Goal: Find specific page/section: Find specific page/section

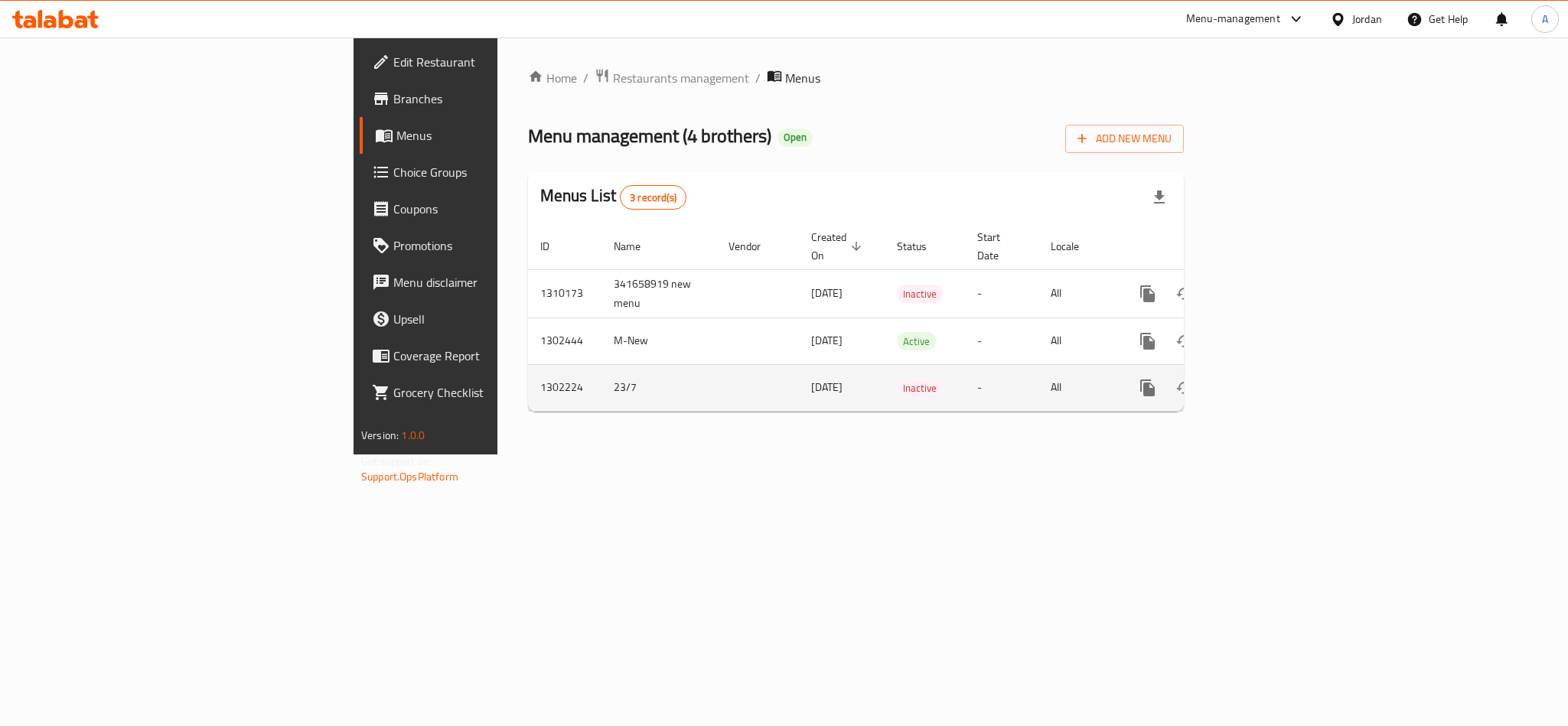
drag, startPoint x: 797, startPoint y: 363, endPoint x: 777, endPoint y: 369, distance: 20.9
click at [884, 364] on td "Inactive" at bounding box center [924, 387] width 80 height 46
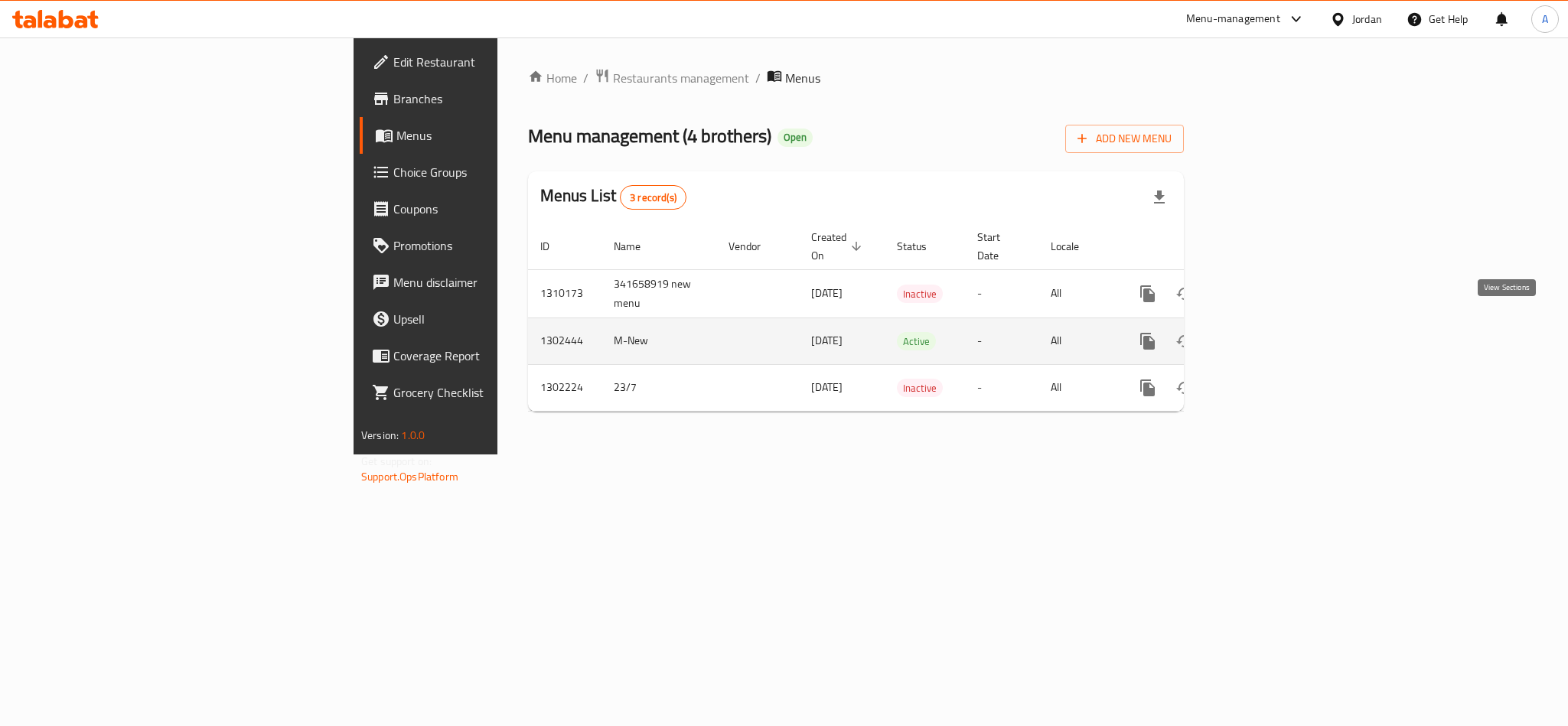
click at [1267, 332] on icon "enhanced table" at bounding box center [1258, 342] width 19 height 19
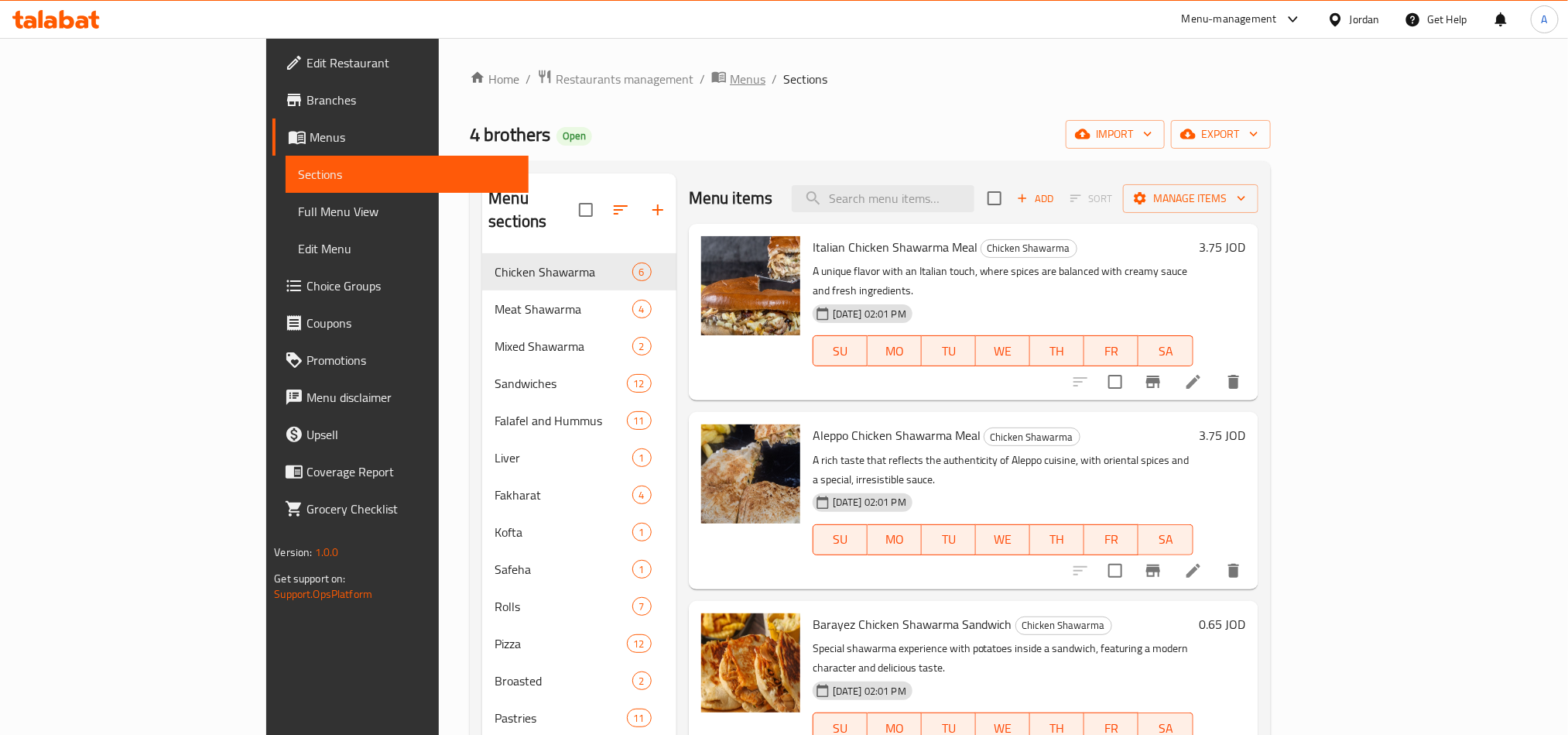
click at [711, 79] on icon "breadcrumb" at bounding box center [719, 76] width 15 height 15
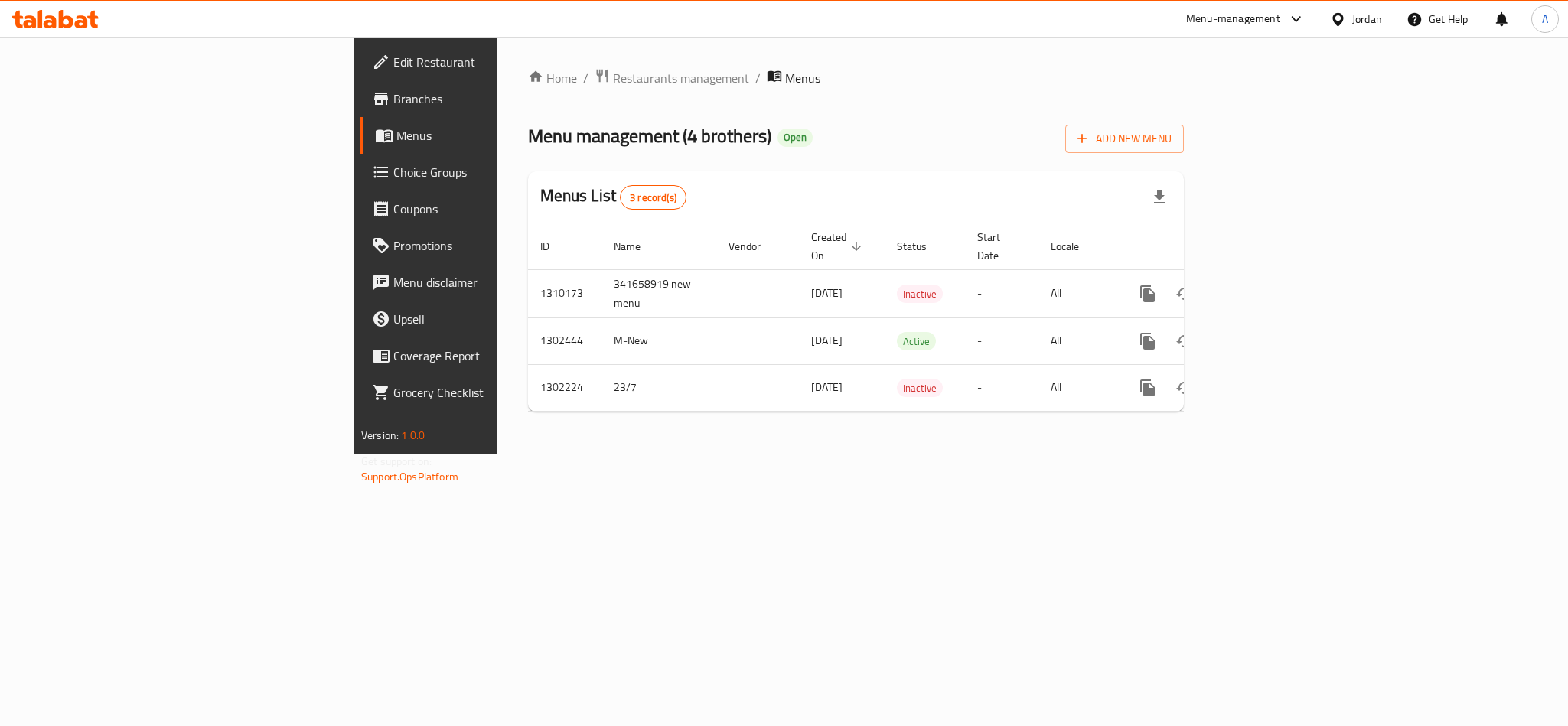
click at [766, 450] on div "Home / Restaurants management / Menus Menu management ( 4 brothers ) Open Add N…" at bounding box center [856, 245] width 717 height 417
click at [528, 136] on span "Menu management ( 4 brothers )" at bounding box center [649, 136] width 243 height 34
drag, startPoint x: 454, startPoint y: 136, endPoint x: 503, endPoint y: 136, distance: 49.0
click at [528, 136] on span "Menu management ( 4 brothers )" at bounding box center [649, 136] width 243 height 34
copy span "4 brothers"
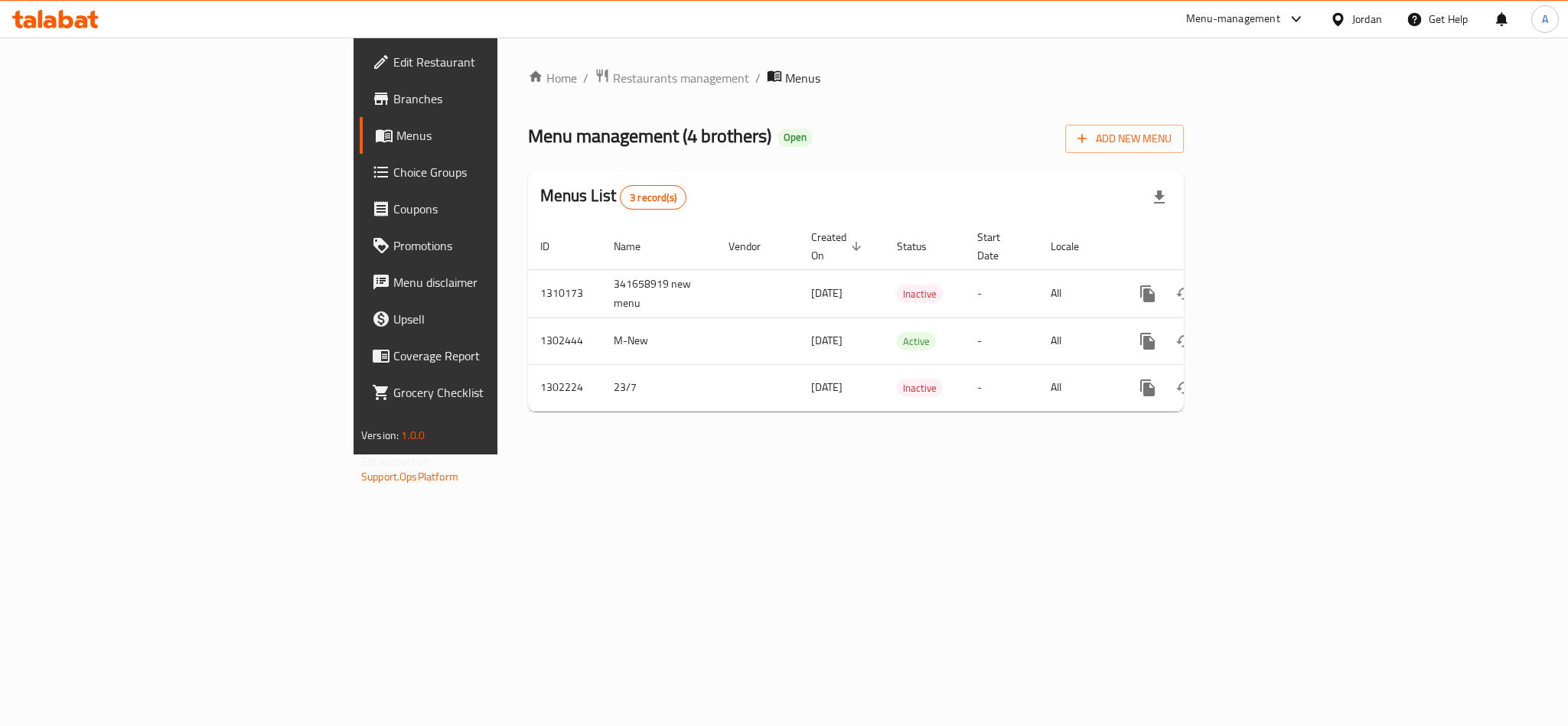
click at [1346, 26] on div at bounding box center [1341, 19] width 22 height 17
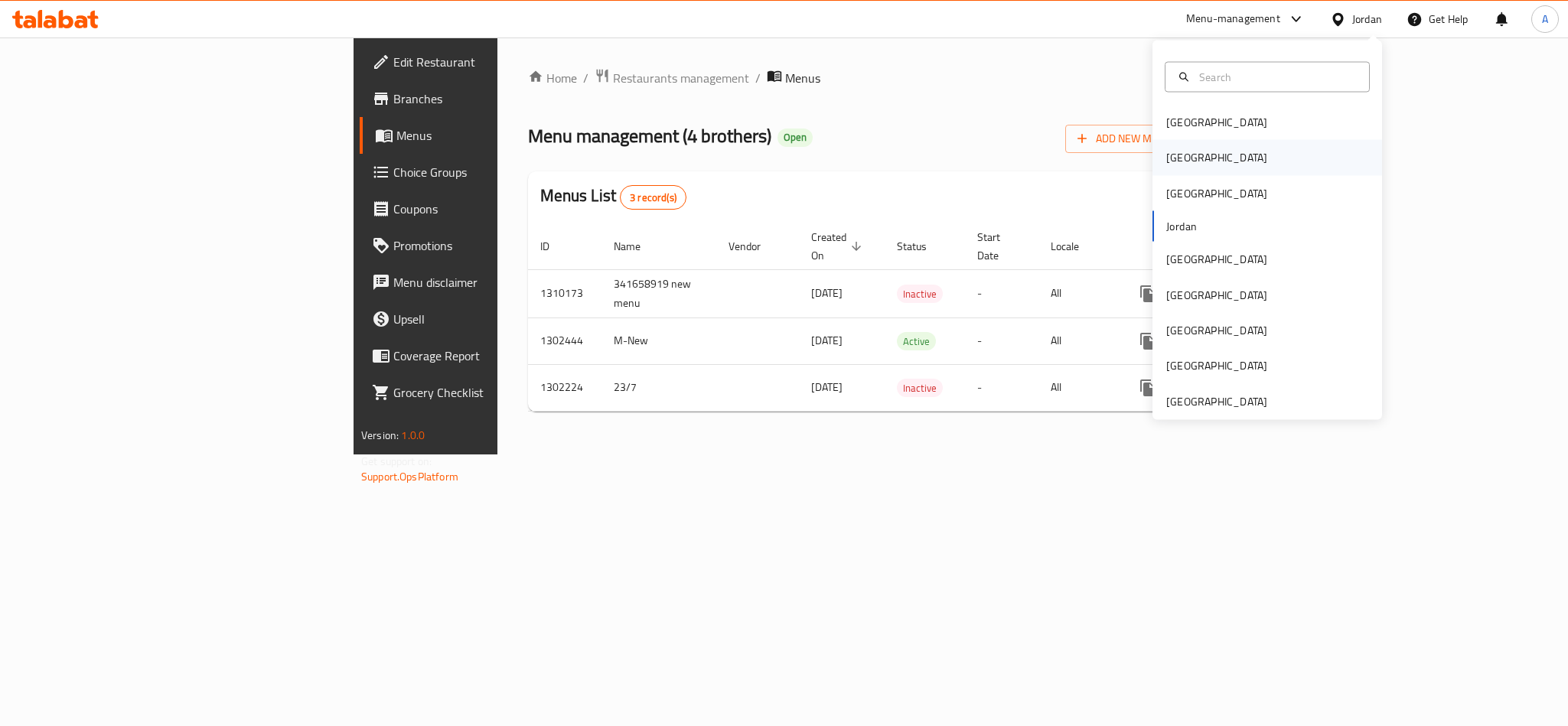
click at [1203, 149] on div "[GEOGRAPHIC_DATA]" at bounding box center [1267, 158] width 229 height 35
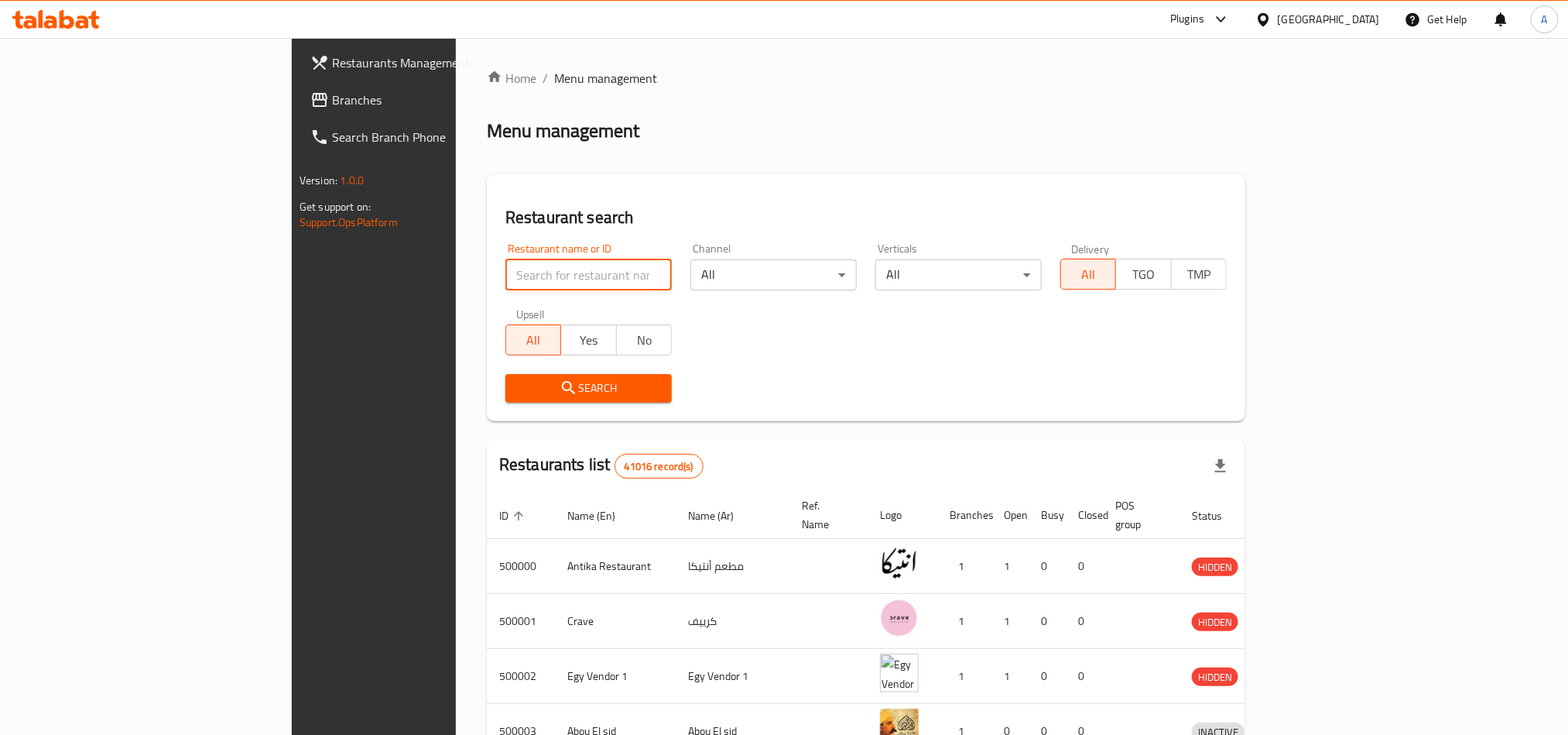
click at [505, 283] on input "search" at bounding box center [588, 274] width 166 height 31
paste input "658823"
type input "658823"
click at [726, 421] on div "Home / Menu management Menu management Restaurant search Restaurant name or ID …" at bounding box center [865, 604] width 758 height 1072
click at [518, 393] on span "Search" at bounding box center [588, 388] width 142 height 20
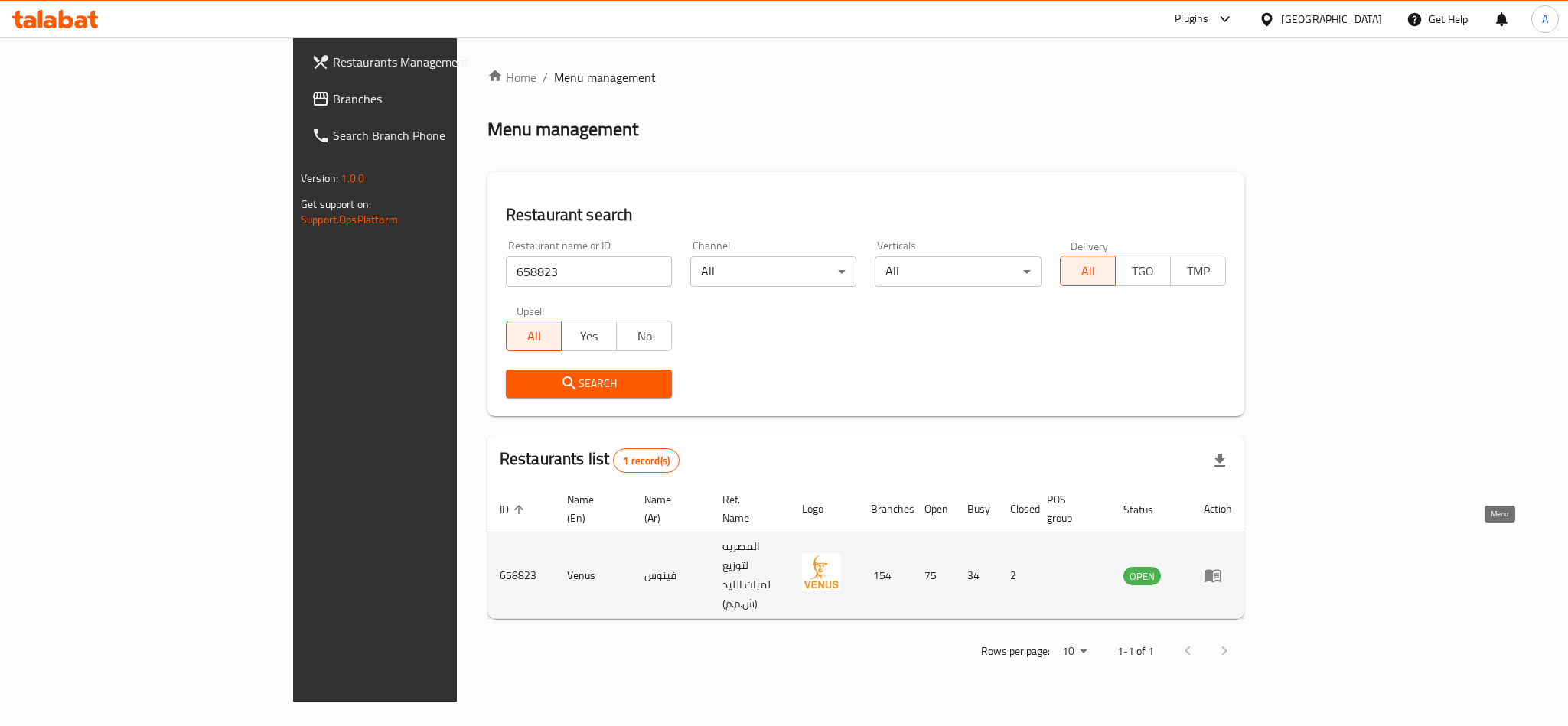
click at [1232, 566] on link "enhanced table" at bounding box center [1218, 576] width 28 height 19
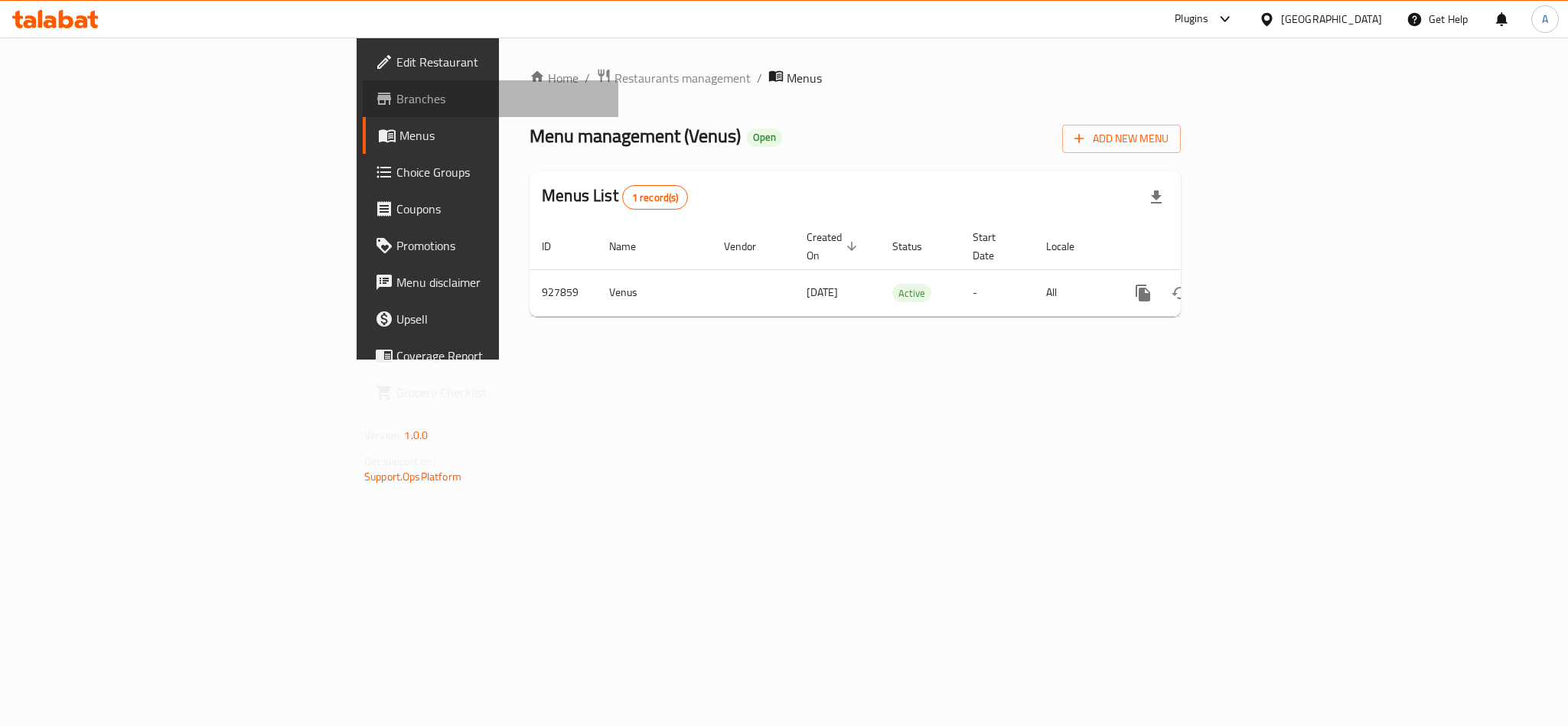
click at [397, 97] on span "Branches" at bounding box center [502, 98] width 210 height 19
